Goal: Task Accomplishment & Management: Use online tool/utility

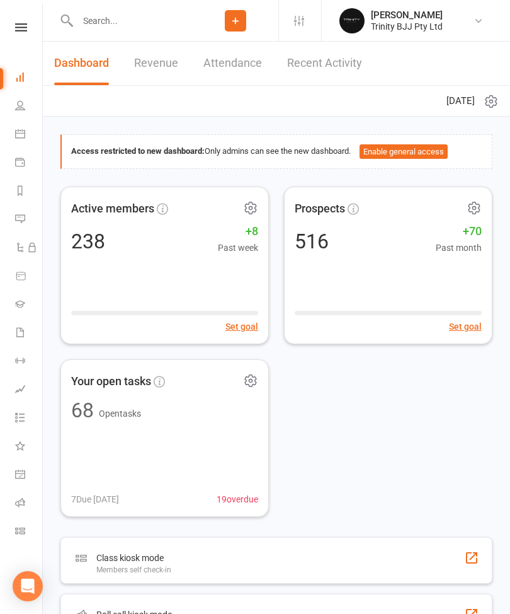
click at [33, 24] on link at bounding box center [21, 27] width 45 height 8
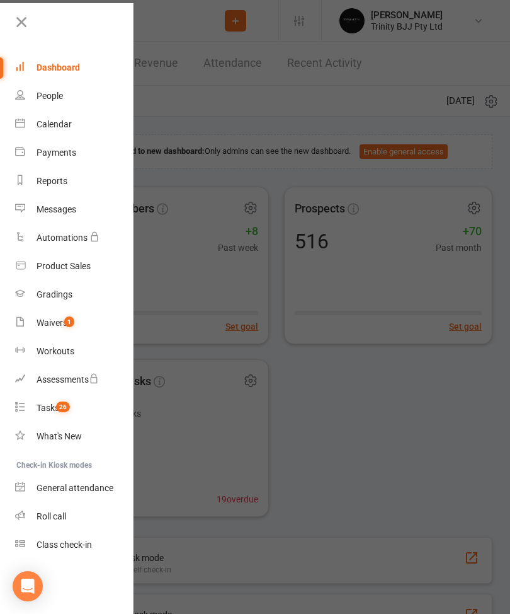
click at [55, 91] on div "People" at bounding box center [50, 96] width 26 height 10
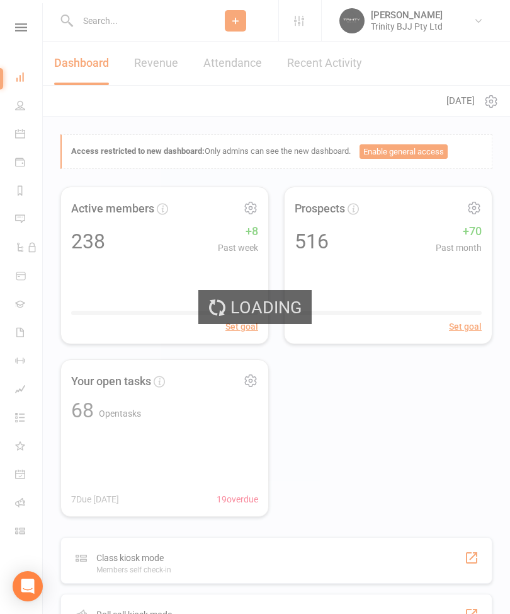
select select "100"
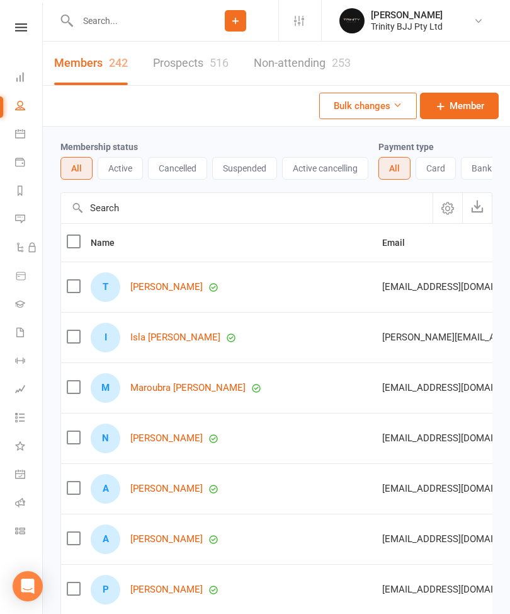
click at [16, 26] on icon at bounding box center [21, 27] width 12 height 8
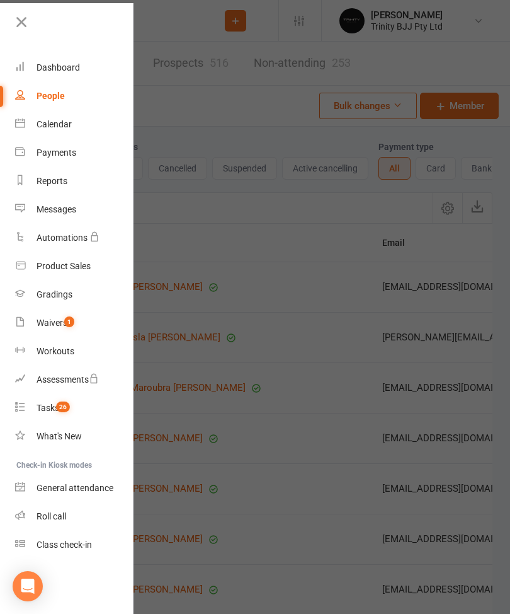
click at [56, 328] on div "Waivers" at bounding box center [52, 323] width 31 height 10
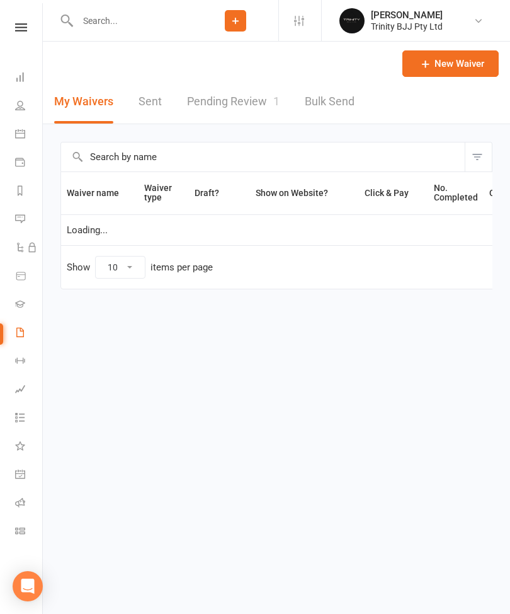
click at [25, 26] on icon at bounding box center [21, 27] width 12 height 8
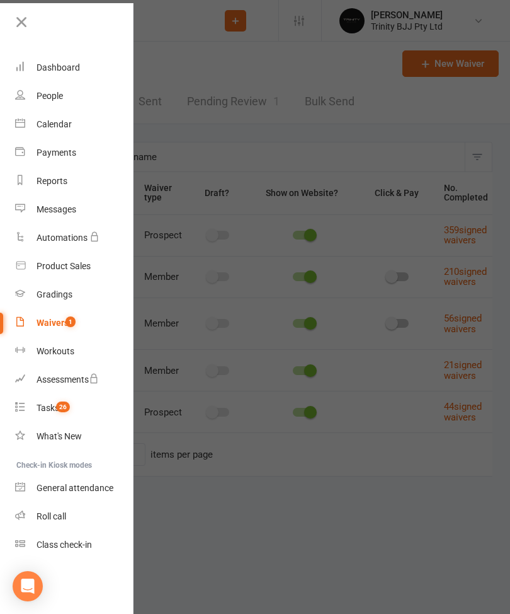
click at [54, 292] on div "Gradings" at bounding box center [55, 294] width 36 height 10
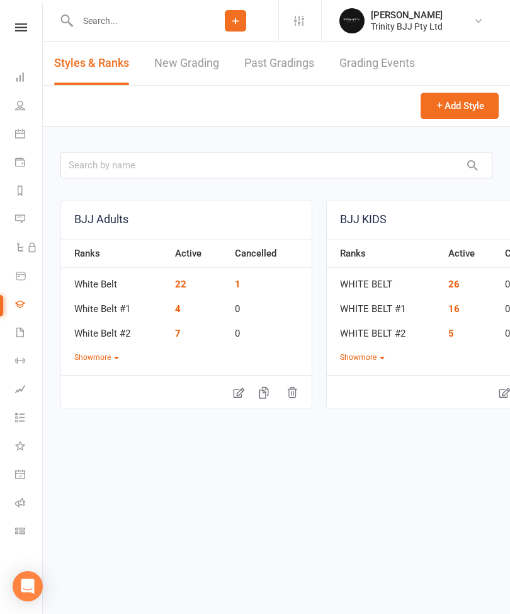
click at [177, 50] on link "New Grading" at bounding box center [186, 63] width 65 height 43
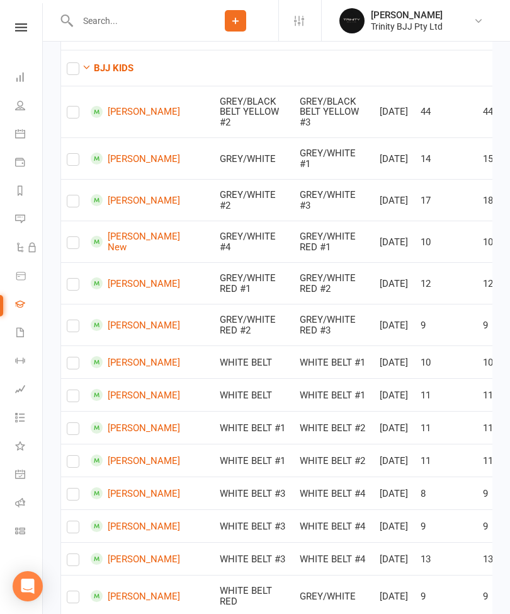
scroll to position [634, 0]
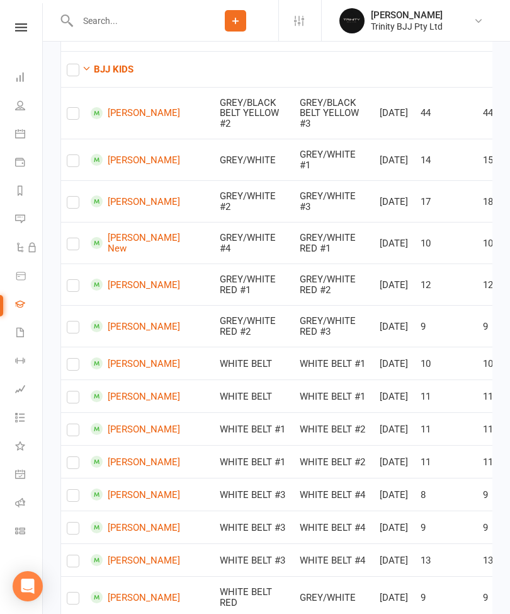
click at [71, 163] on label at bounding box center [73, 163] width 13 height 0
click at [71, 155] on input "checkbox" at bounding box center [73, 155] width 13 height 0
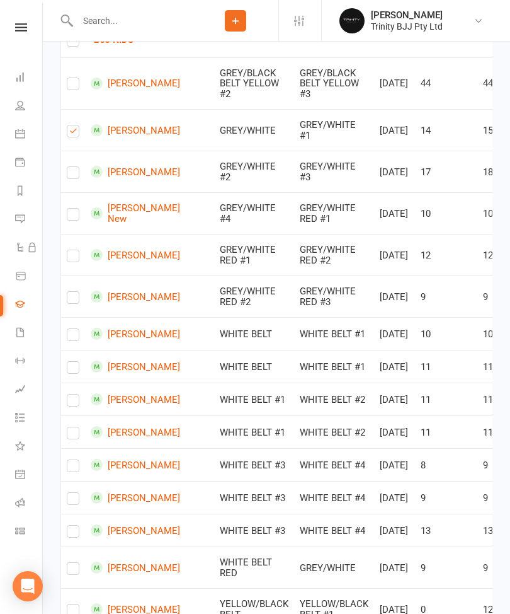
checkbox input "true"
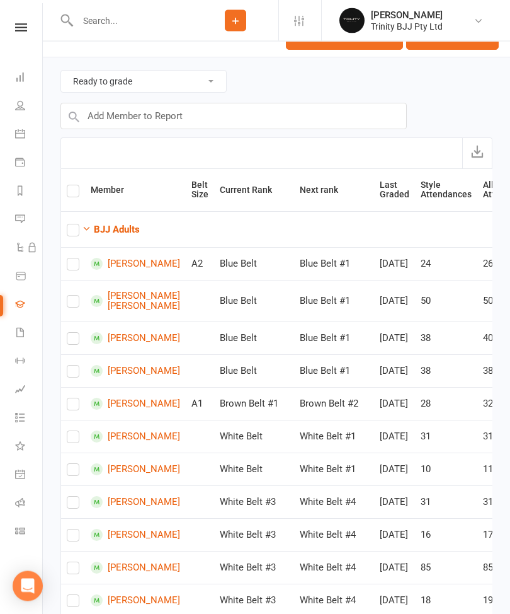
scroll to position [0, 0]
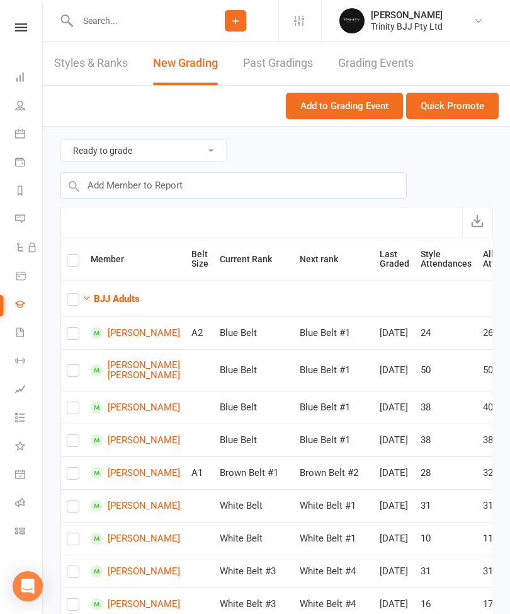
click at [467, 103] on button "Quick Promote" at bounding box center [452, 106] width 93 height 26
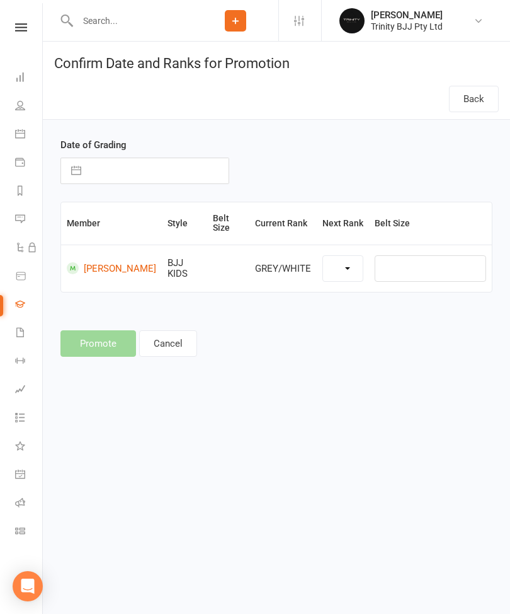
select select "39740"
